Goal: Communication & Community: Share content

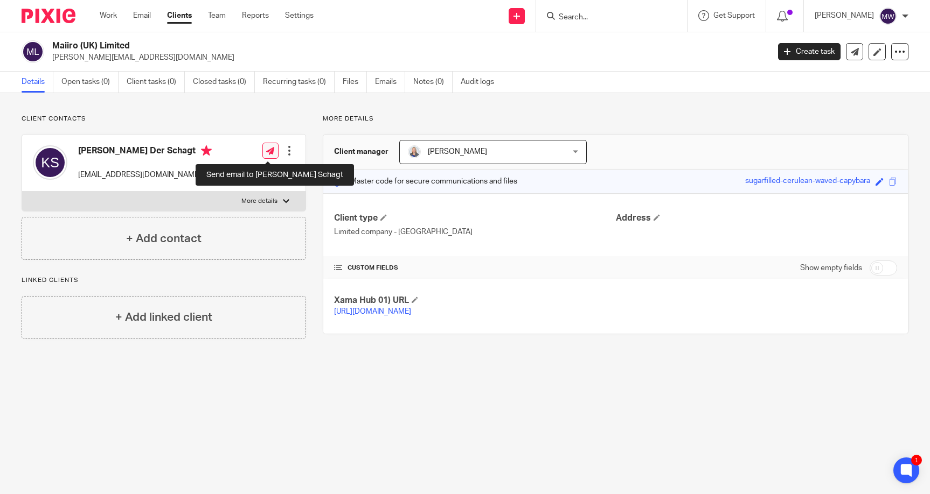
click at [268, 153] on icon at bounding box center [270, 151] width 8 height 8
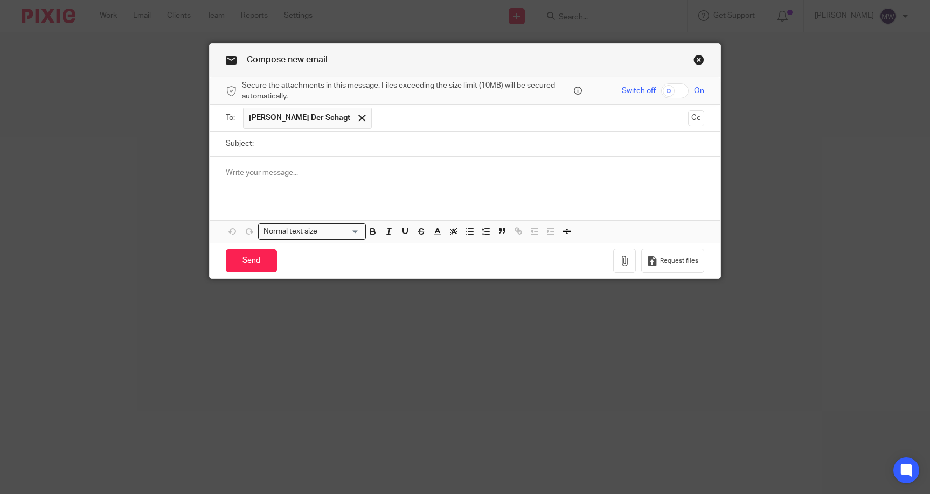
click at [694, 123] on button "Cc" at bounding box center [696, 118] width 16 height 16
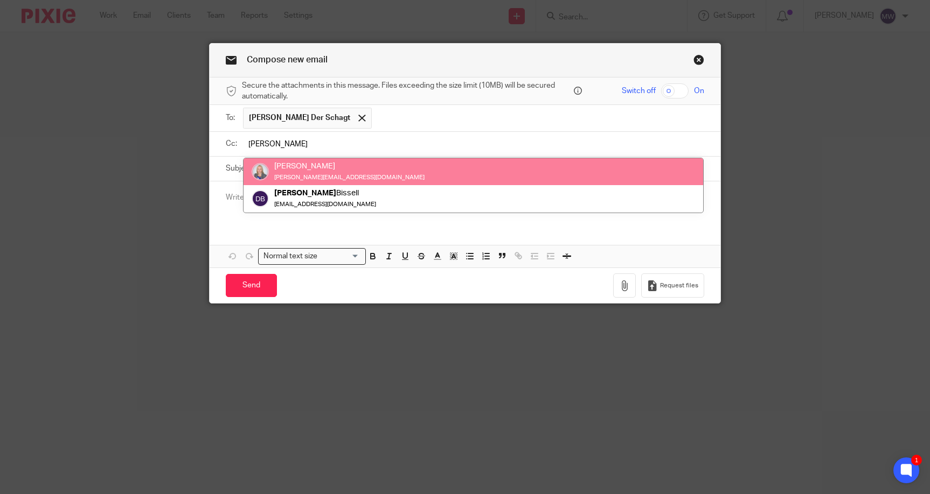
type input "debbie"
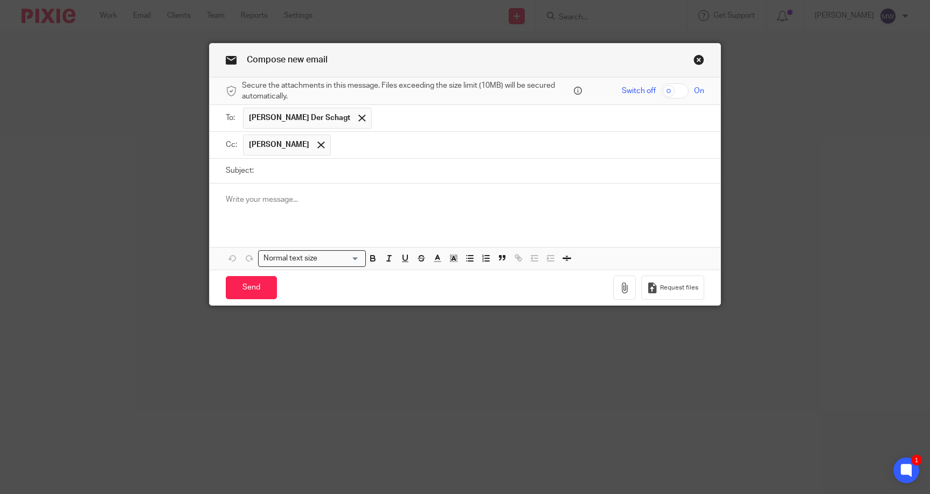
click at [463, 151] on input "text" at bounding box center [518, 145] width 364 height 21
type input "n"
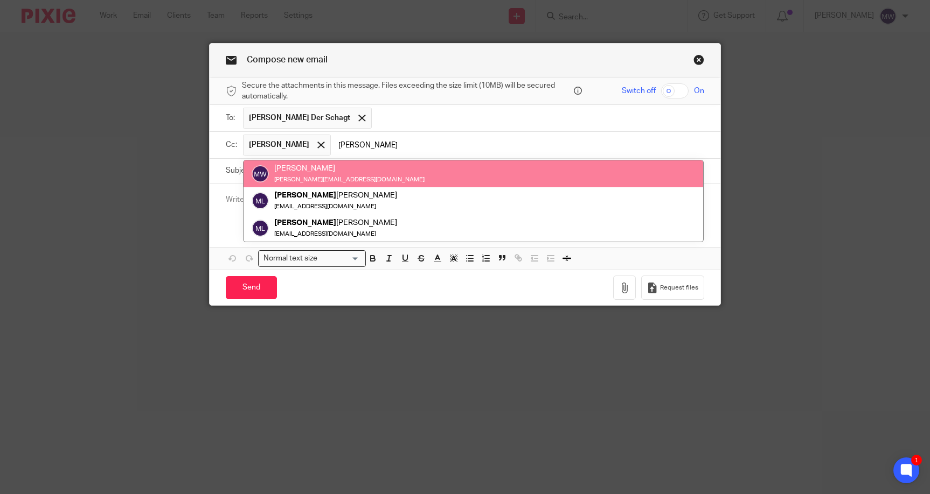
type input "michelle"
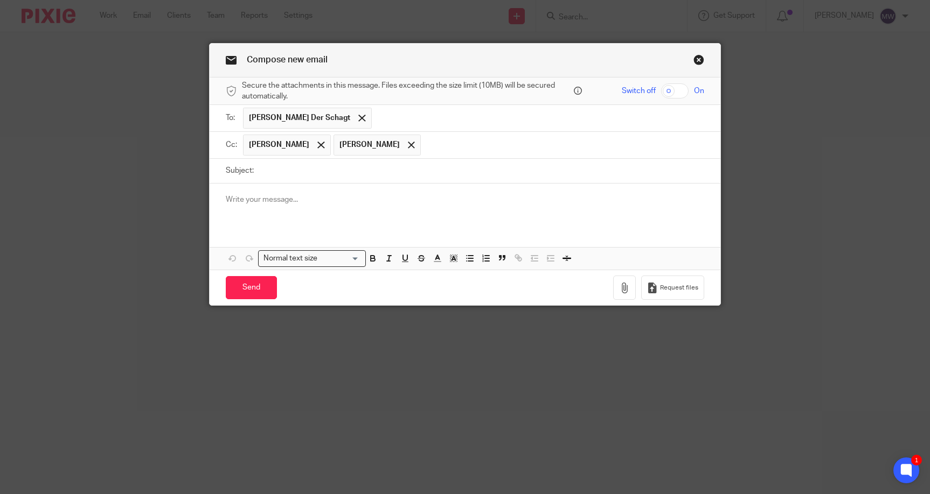
click at [367, 172] on input "Subject:" at bounding box center [481, 171] width 444 height 24
type input "Maiiro - Companies House strike off notice letter Aug 2025"
click at [328, 192] on div at bounding box center [464, 205] width 510 height 42
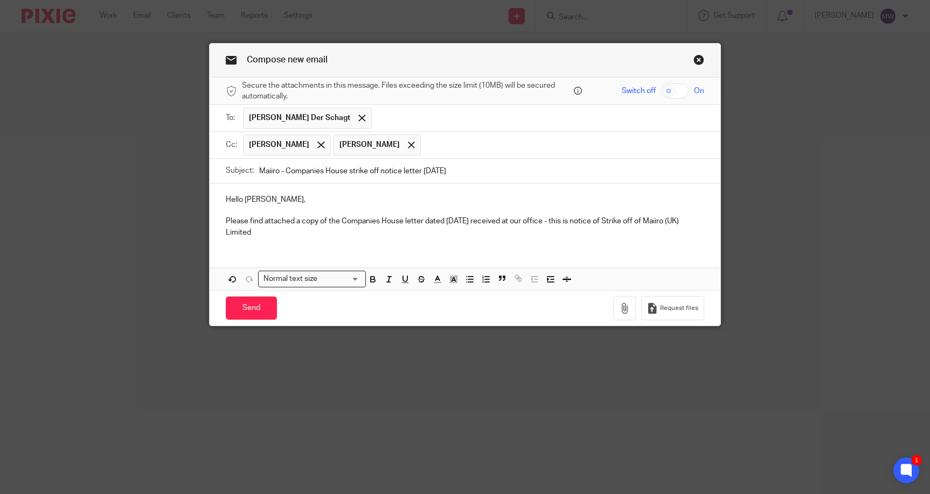
drag, startPoint x: 662, startPoint y: 220, endPoint x: 661, endPoint y: 233, distance: 12.4
click at [662, 221] on p "Please find attached a copy of the Companies House letter dated 26 August 2025 …" at bounding box center [465, 227] width 478 height 22
click at [467, 227] on p "Please find attached a copy of the Companies House letter dated 26 August 2025 …" at bounding box center [465, 227] width 478 height 22
click at [694, 63] on link "Close this dialog window" at bounding box center [698, 61] width 11 height 15
